Goal: Find specific page/section: Find specific page/section

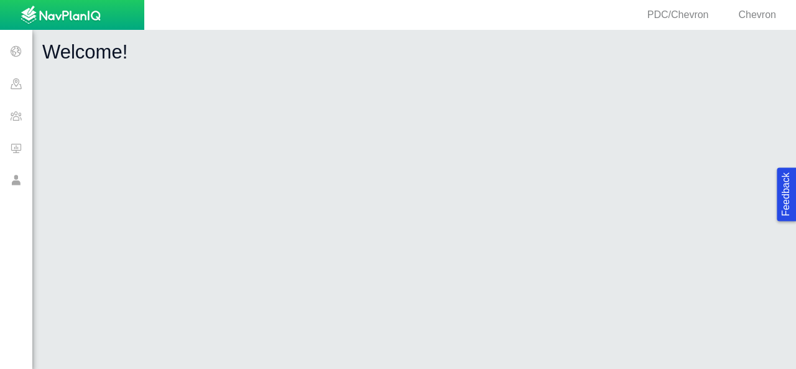
click at [22, 121] on span at bounding box center [16, 116] width 32 height 32
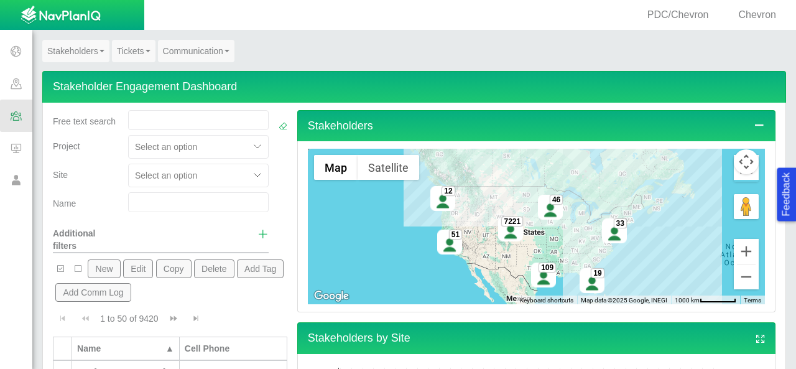
click at [153, 123] on input "text" at bounding box center [198, 120] width 141 height 20
type input "[PERSON_NAME]"
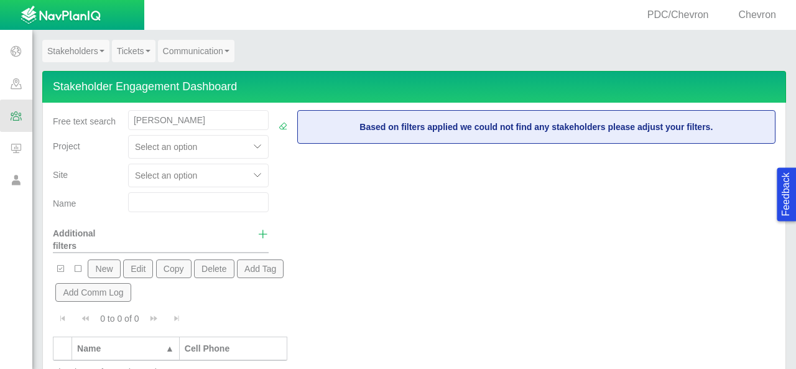
drag, startPoint x: 180, startPoint y: 118, endPoint x: 99, endPoint y: 123, distance: 81.0
click at [99, 123] on div "Free text search [PERSON_NAME]" at bounding box center [161, 122] width 226 height 25
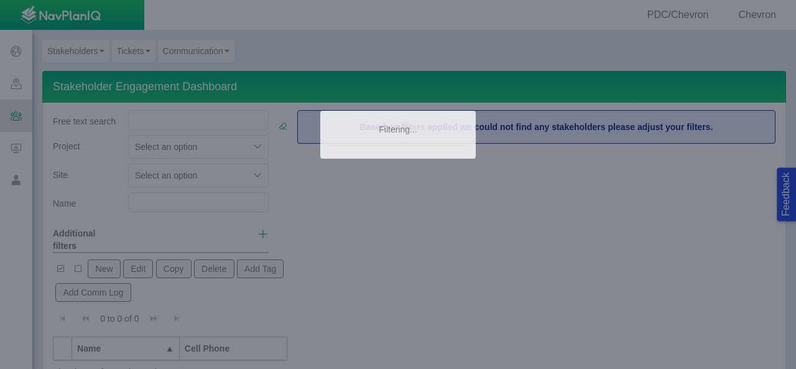
click at [148, 198] on body "Feedback PDC/Chevron Chevron Projects Sites CRM Noise Customer Admin Stakeholde…" at bounding box center [398, 184] width 796 height 369
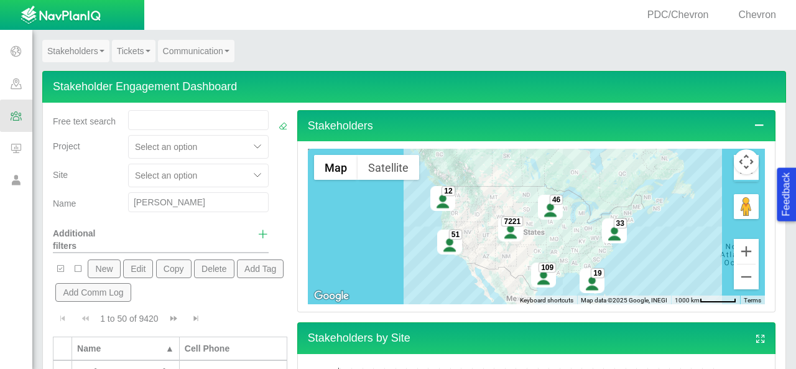
type input "[PERSON_NAME]"
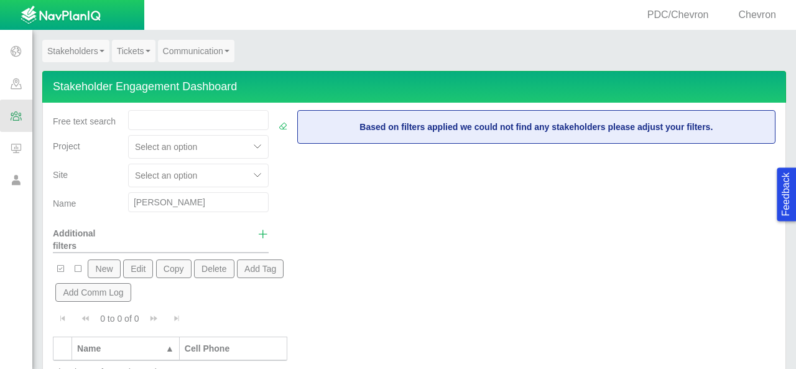
click at [19, 177] on span at bounding box center [16, 180] width 32 height 32
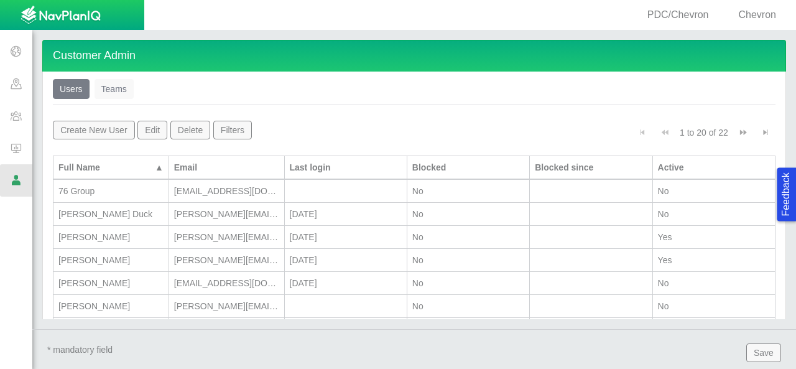
click at [699, 10] on span "PDC/Chevron" at bounding box center [678, 14] width 62 height 11
click at [14, 49] on span at bounding box center [16, 51] width 32 height 32
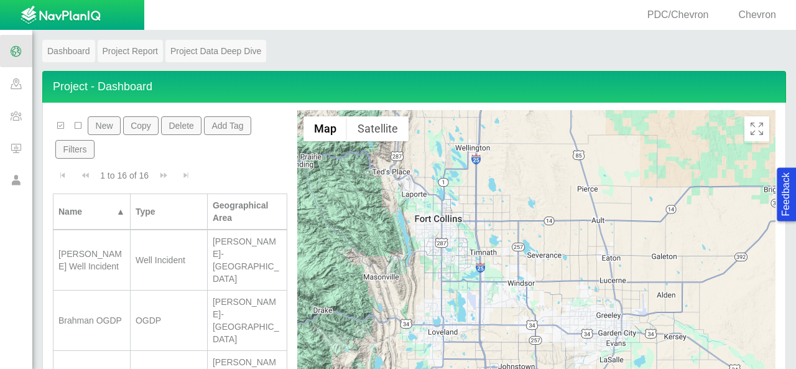
click at [690, 20] on span "PDC/Chevron" at bounding box center [678, 14] width 62 height 11
click at [765, 12] on span "Chevron" at bounding box center [757, 14] width 37 height 11
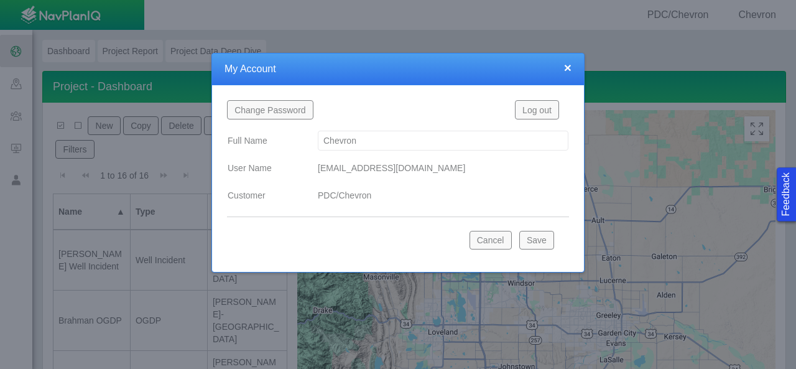
click at [542, 103] on button "Log out" at bounding box center [537, 109] width 44 height 19
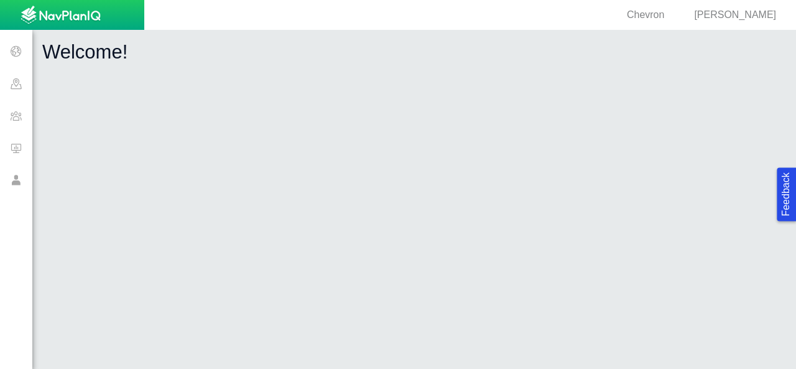
click at [21, 119] on span at bounding box center [16, 116] width 32 height 32
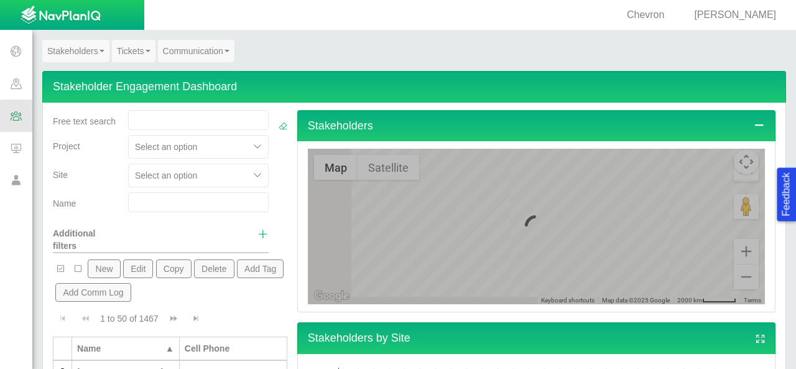
click at [170, 125] on input "text" at bounding box center [198, 120] width 141 height 20
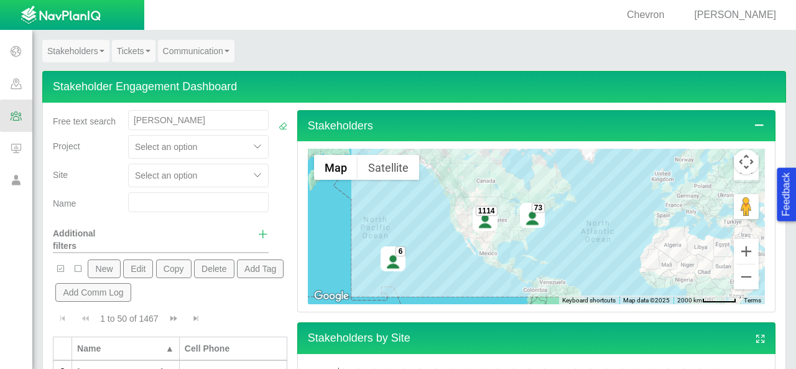
type input "[PERSON_NAME]"
